Goal: Task Accomplishment & Management: Manage account settings

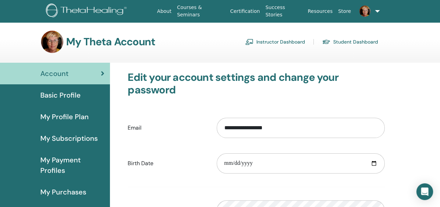
click at [275, 41] on link "Instructor Dashboard" at bounding box center [275, 41] width 60 height 11
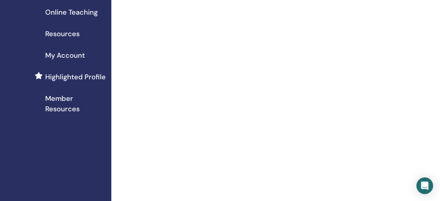
scroll to position [35, 0]
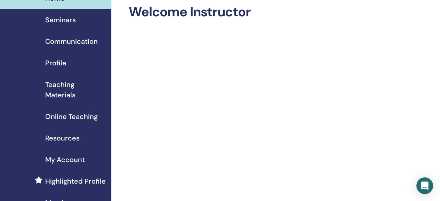
click at [57, 64] on span "Profile" at bounding box center [55, 63] width 21 height 10
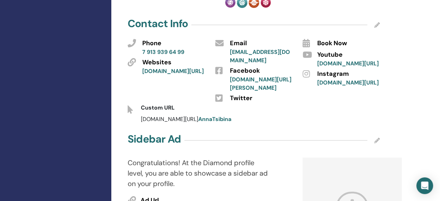
scroll to position [383, 0]
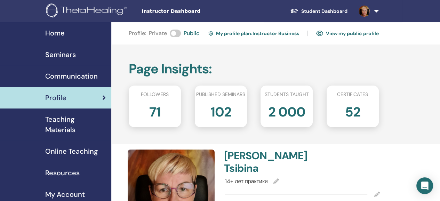
click at [58, 53] on span "Seminars" at bounding box center [60, 54] width 31 height 10
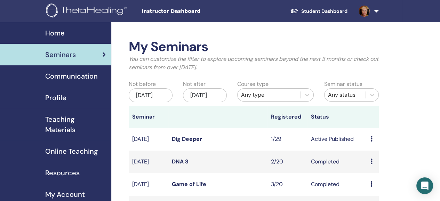
click at [179, 143] on link "Dig Deeper" at bounding box center [187, 138] width 30 height 7
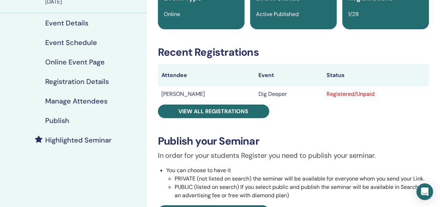
scroll to position [174, 0]
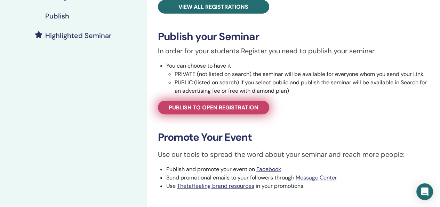
click at [217, 107] on span "Publish to open registration" at bounding box center [214, 107] width 90 height 7
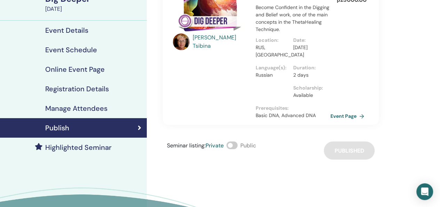
scroll to position [139, 0]
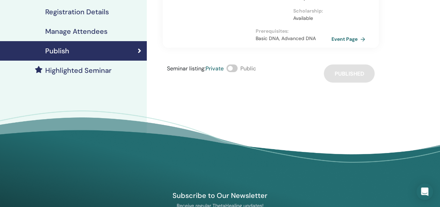
click at [337, 39] on link "Event Page" at bounding box center [349, 39] width 37 height 10
